Goal: Transaction & Acquisition: Purchase product/service

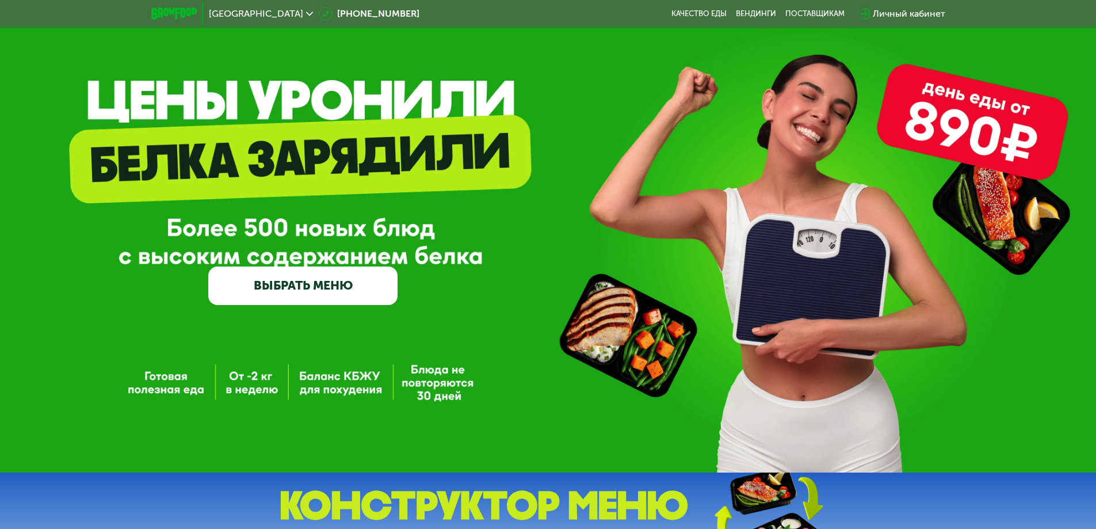
scroll to position [58, 0]
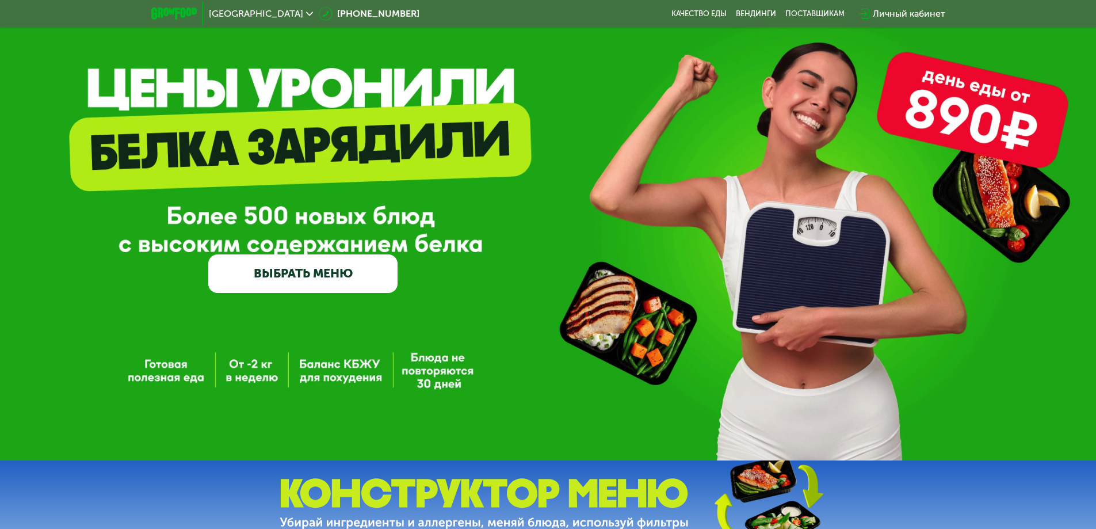
click at [311, 277] on link "ВЫБРАТЬ МЕНЮ" at bounding box center [302, 273] width 189 height 38
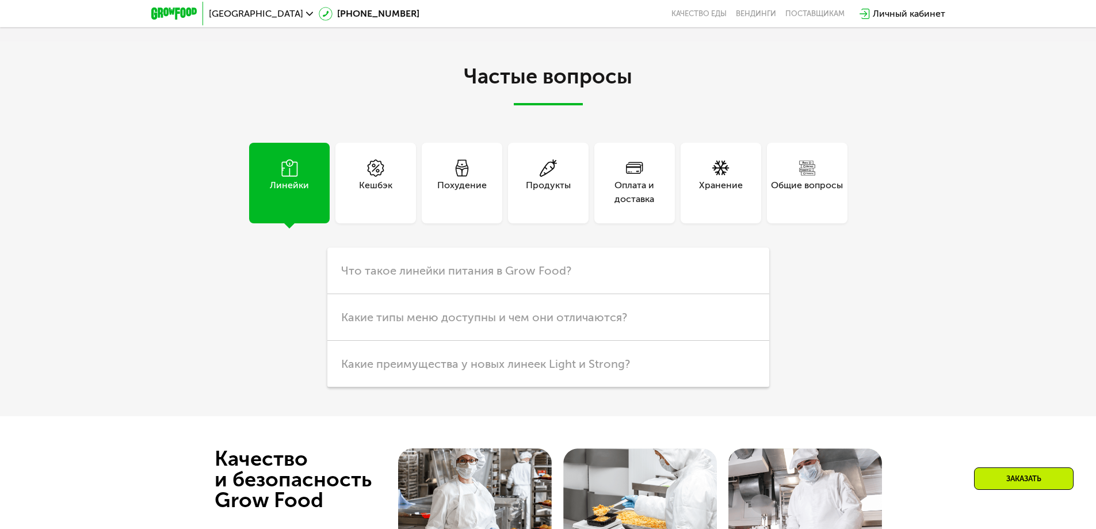
scroll to position [2416, 0]
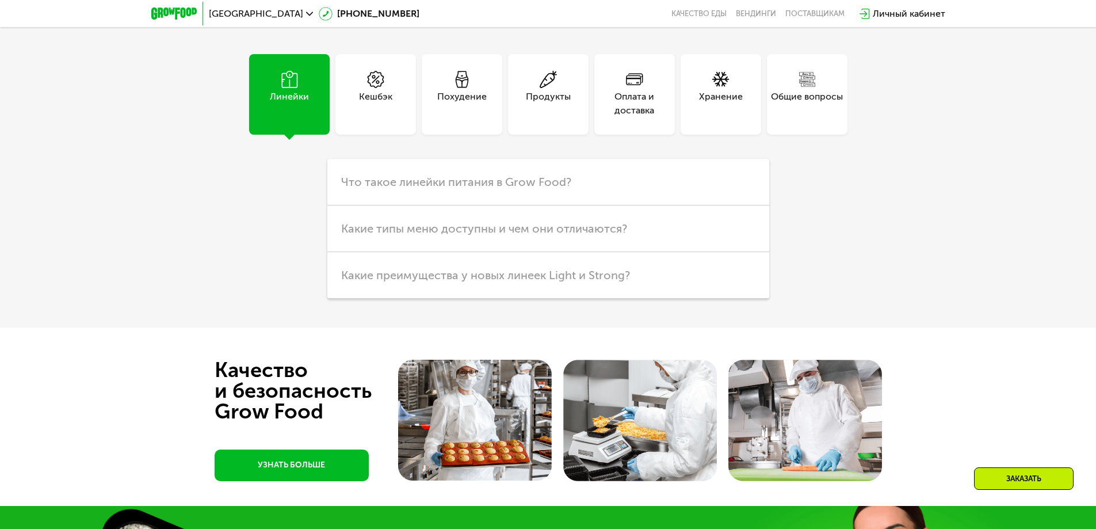
click at [294, 102] on div "Линейки" at bounding box center [289, 104] width 39 height 28
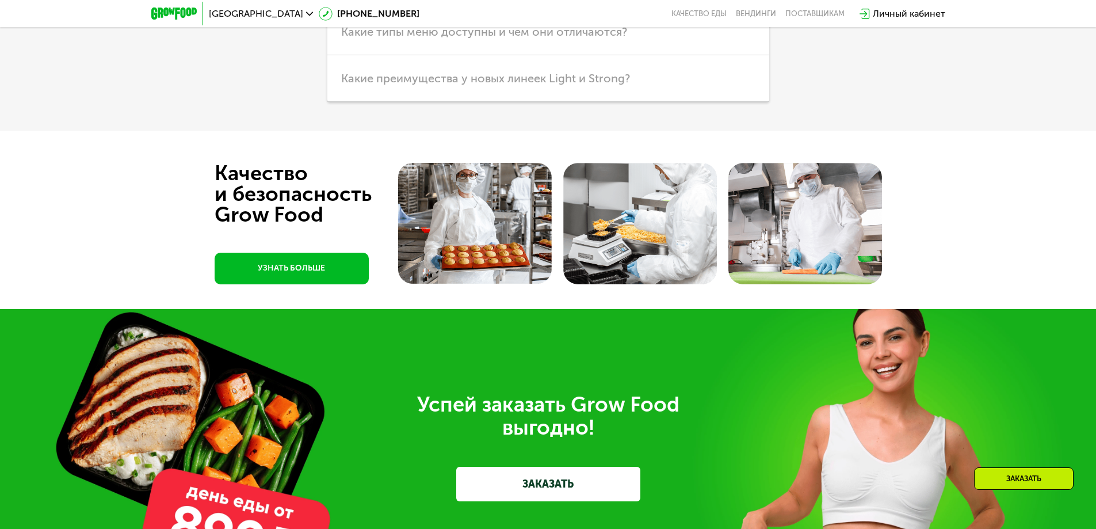
scroll to position [2606, 0]
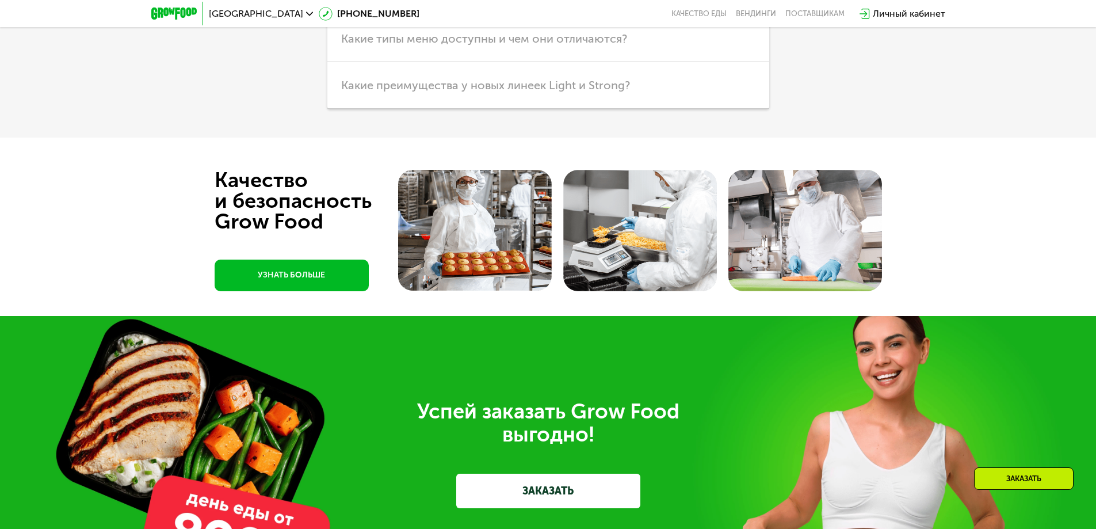
click at [1008, 474] on div "Заказать" at bounding box center [1024, 478] width 100 height 22
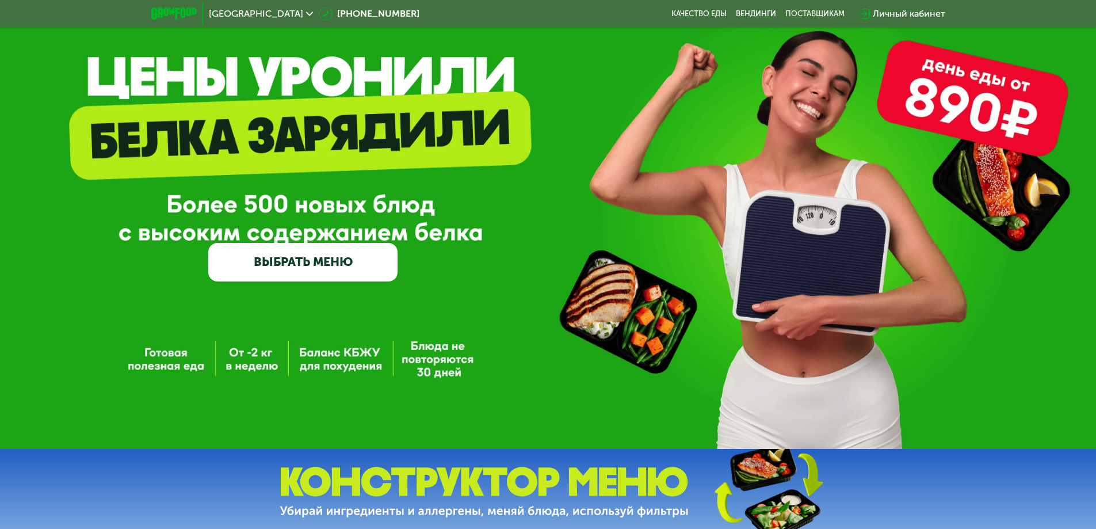
scroll to position [33, 0]
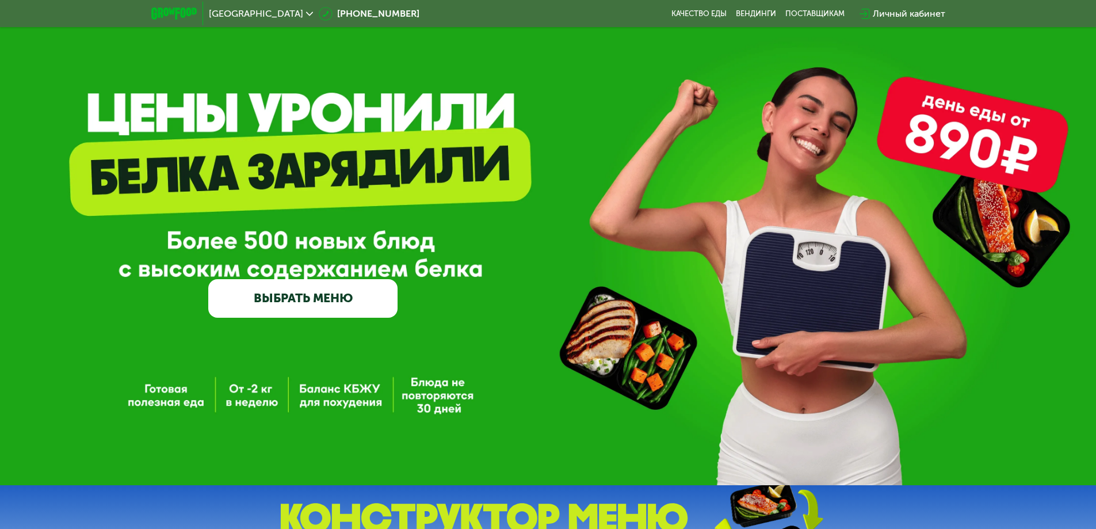
click at [314, 303] on link "ВЫБРАТЬ МЕНЮ" at bounding box center [302, 298] width 189 height 38
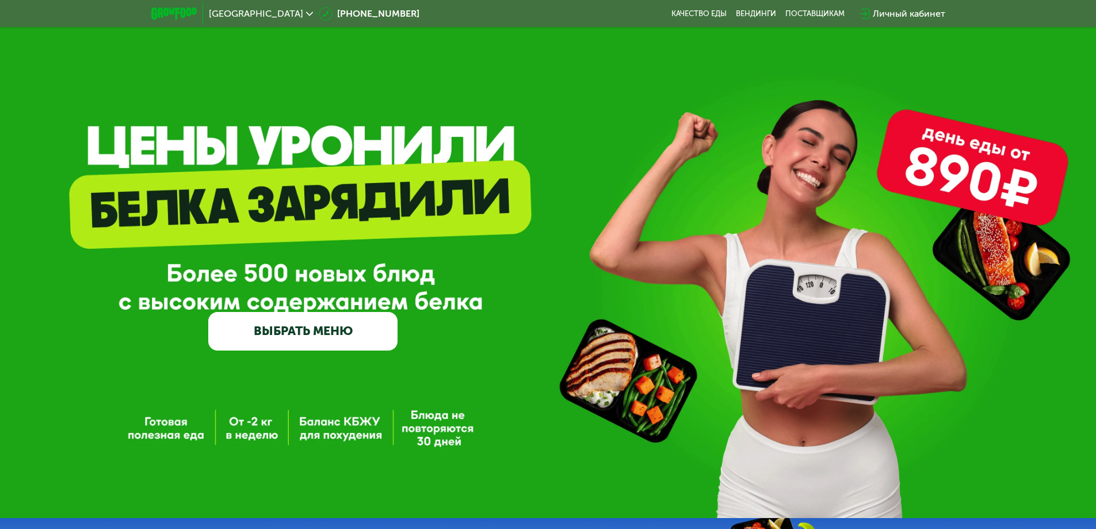
click at [327, 342] on link "ВЫБРАТЬ МЕНЮ" at bounding box center [302, 331] width 189 height 38
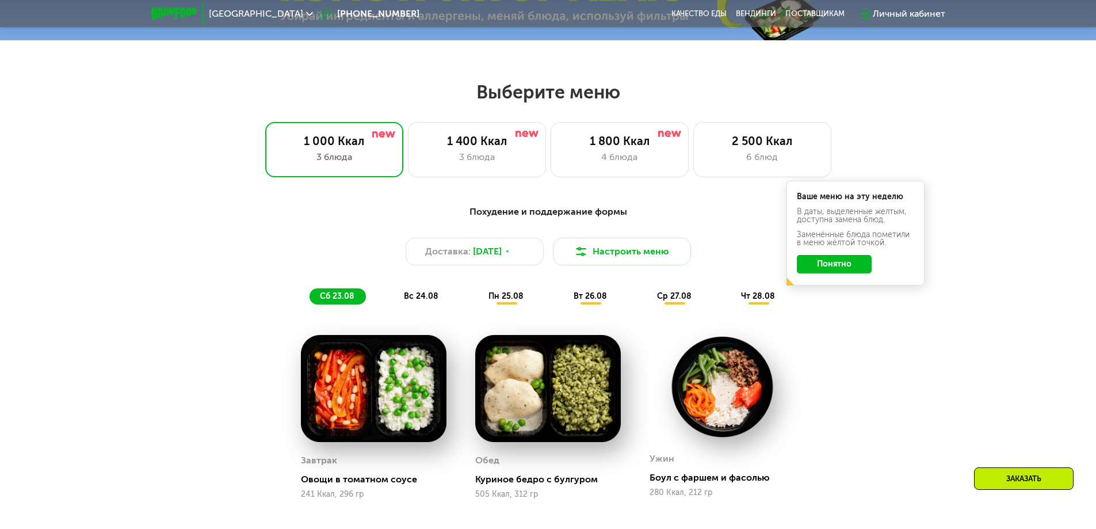
scroll to position [575, 0]
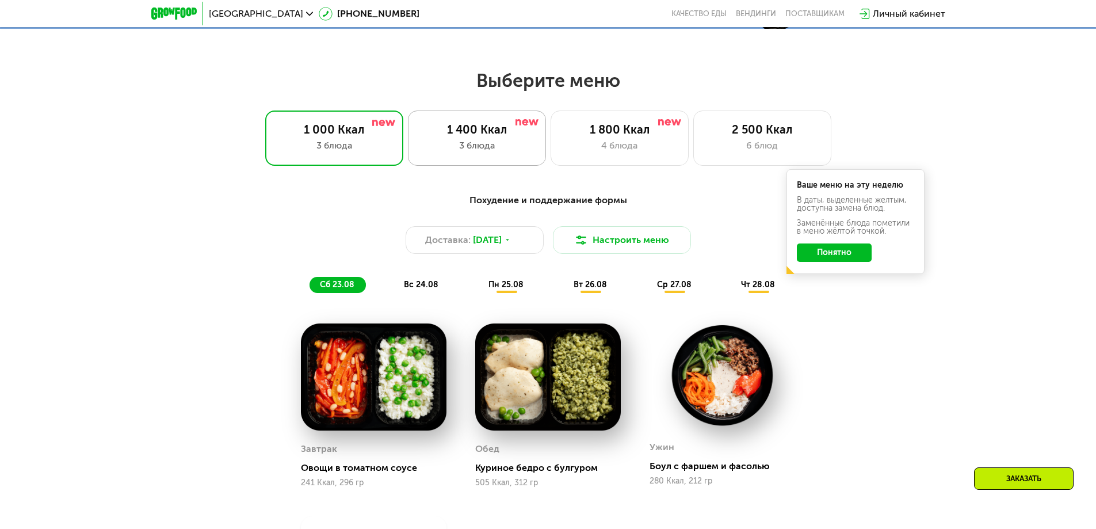
click at [482, 147] on div "3 блюда" at bounding box center [477, 146] width 114 height 14
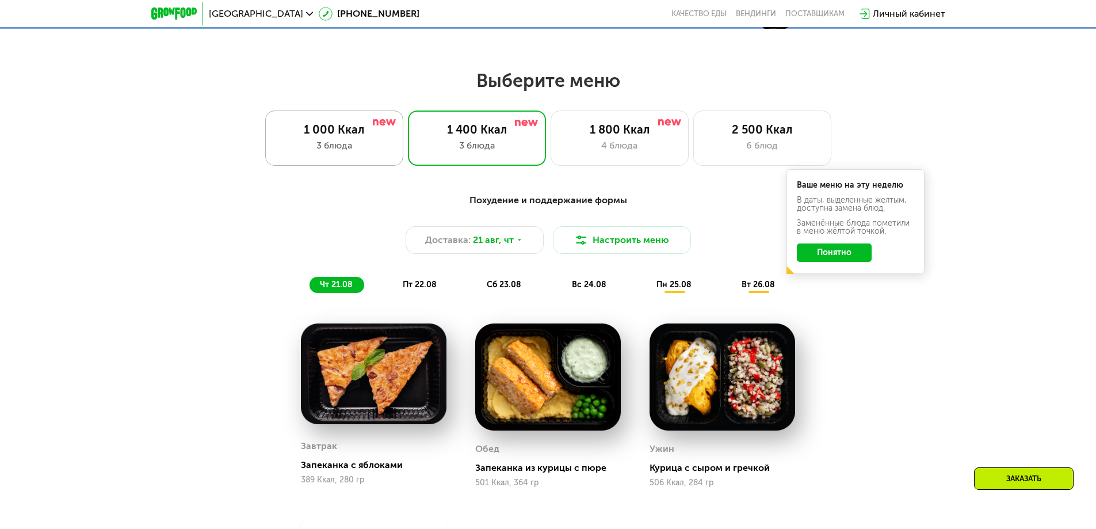
click at [357, 145] on div "3 блюда" at bounding box center [334, 146] width 114 height 14
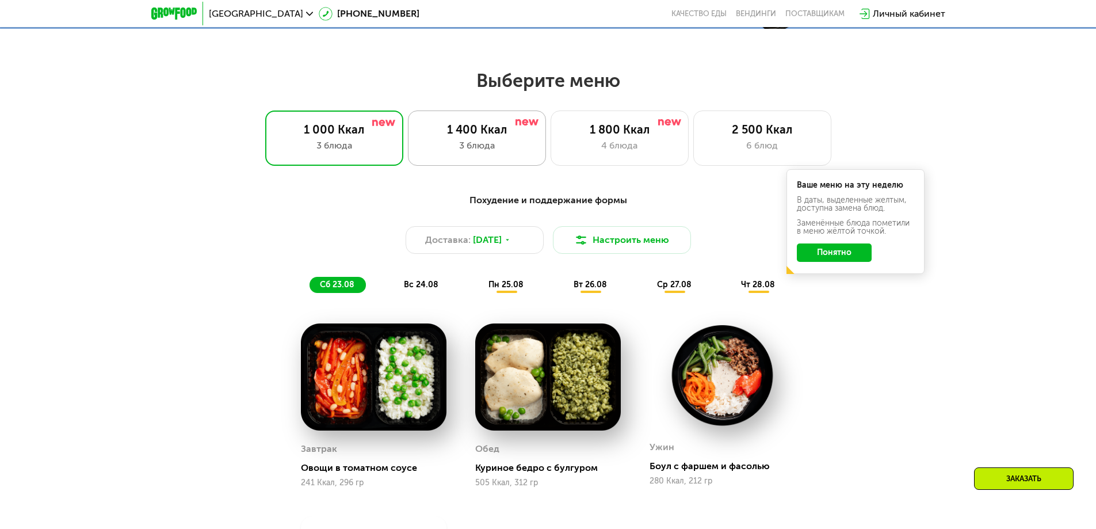
click at [463, 146] on div "3 блюда" at bounding box center [477, 146] width 114 height 14
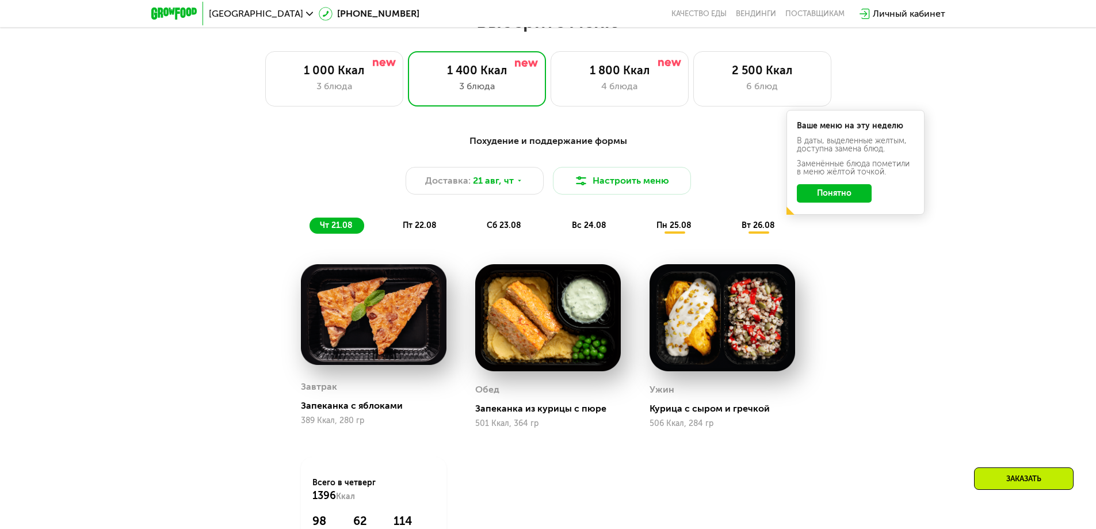
scroll to position [633, 0]
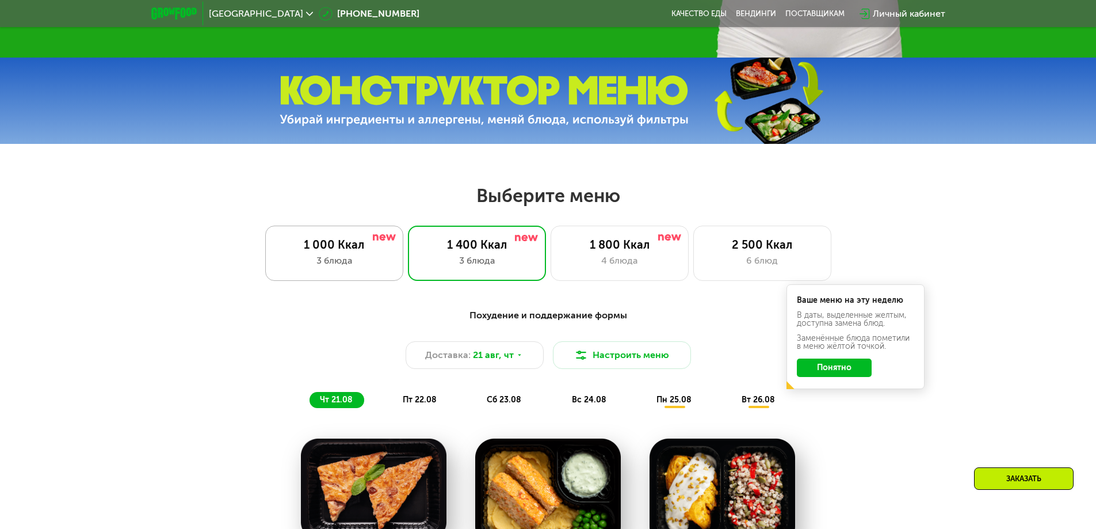
click at [408, 255] on div "1 000 Ккал 3 блюда" at bounding box center [477, 253] width 138 height 55
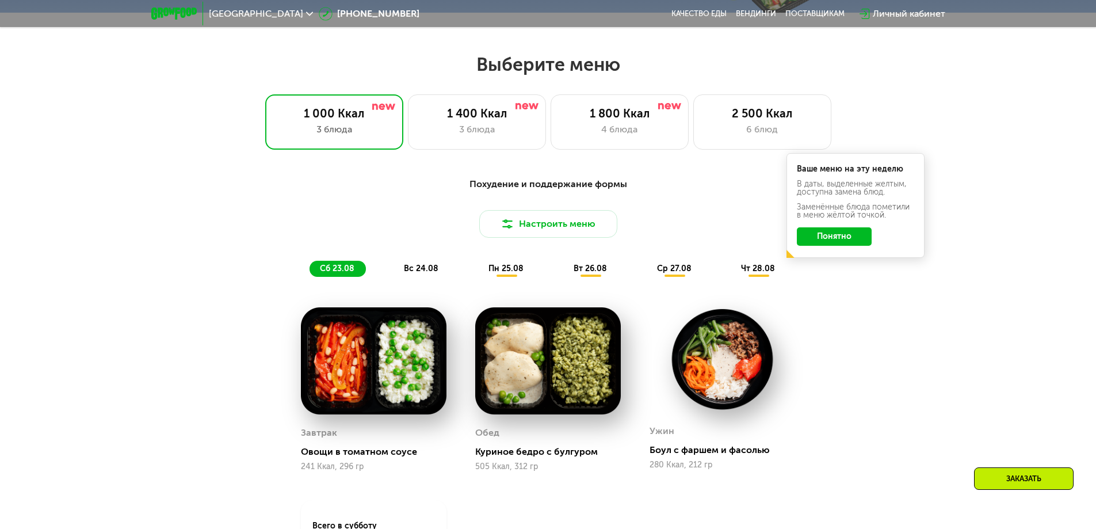
scroll to position [690, 0]
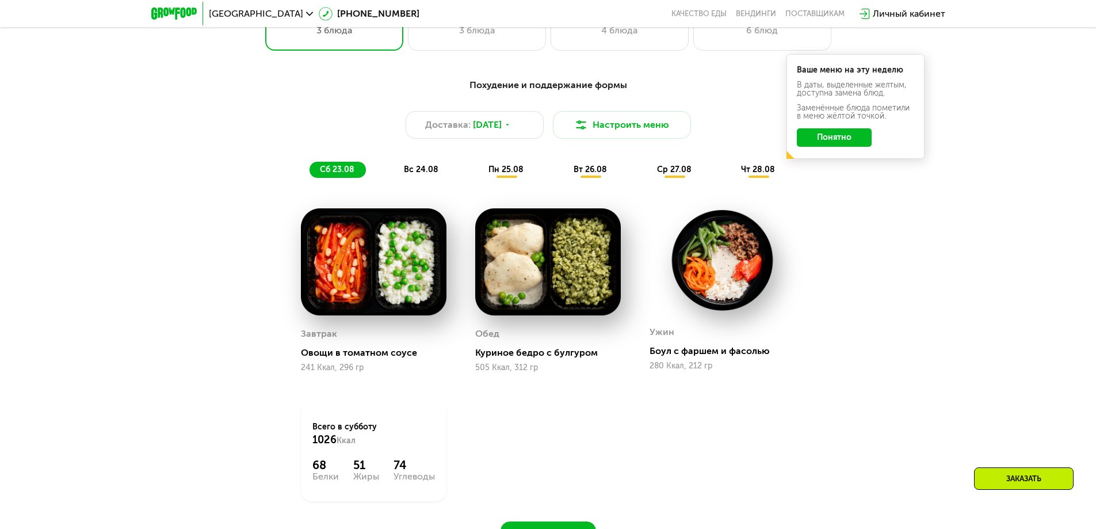
click at [478, 178] on div "вс 24.08" at bounding box center [506, 170] width 57 height 16
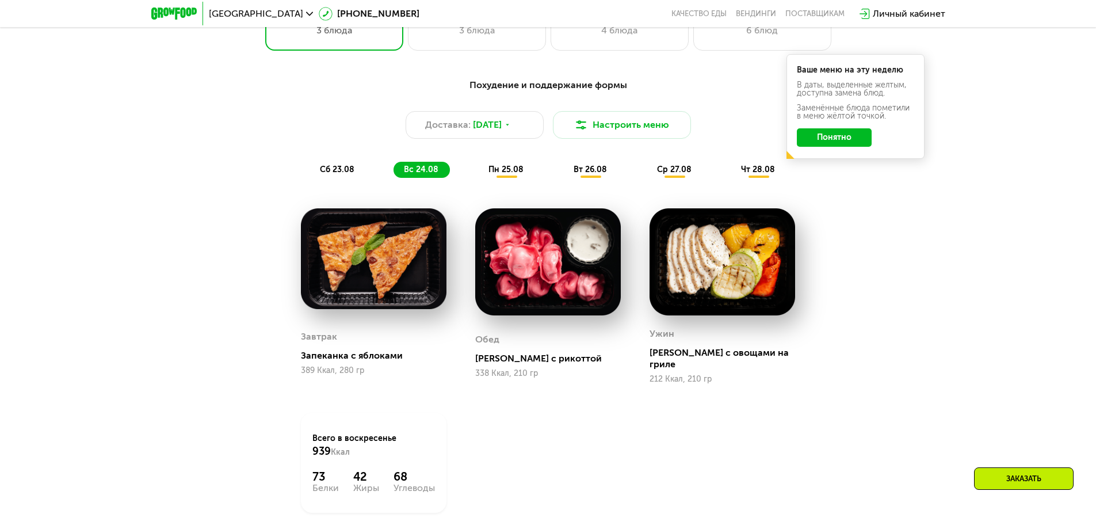
click at [500, 170] on span "пн 25.08" at bounding box center [505, 170] width 35 height 10
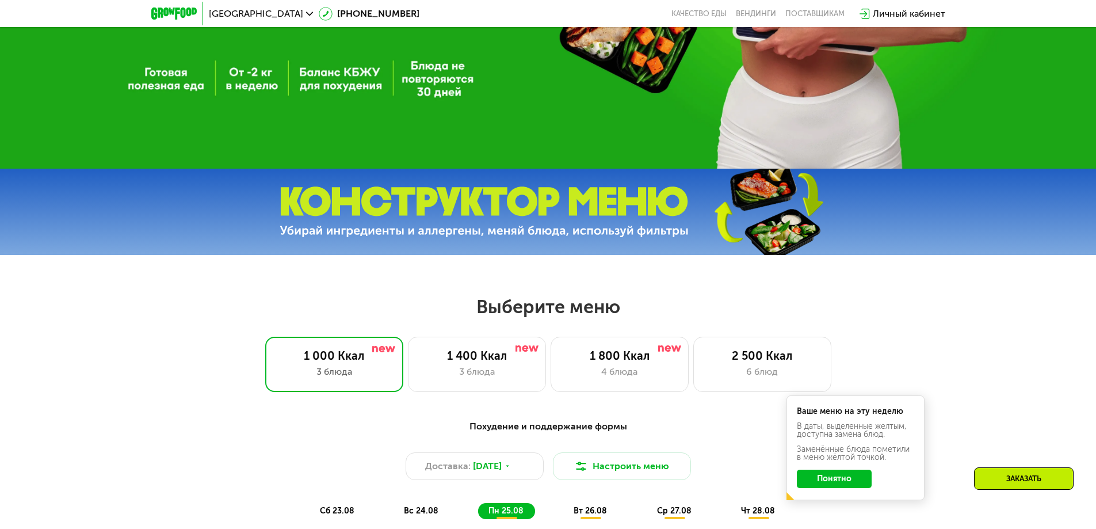
scroll to position [345, 0]
